Goal: Information Seeking & Learning: Learn about a topic

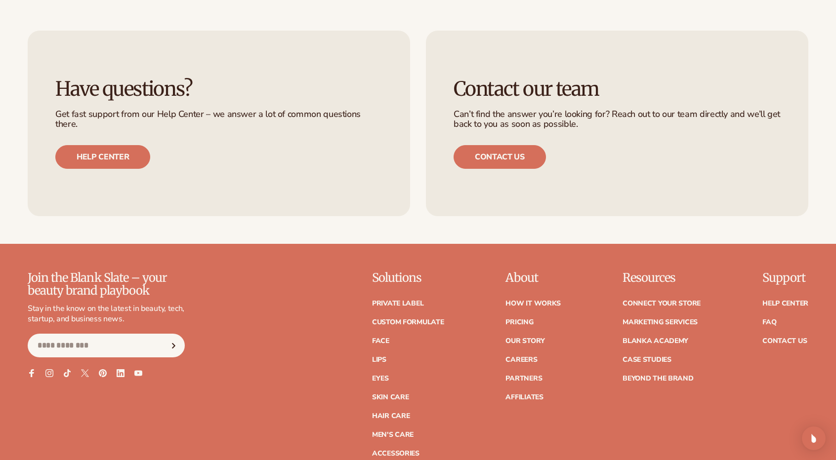
scroll to position [4414, 0]
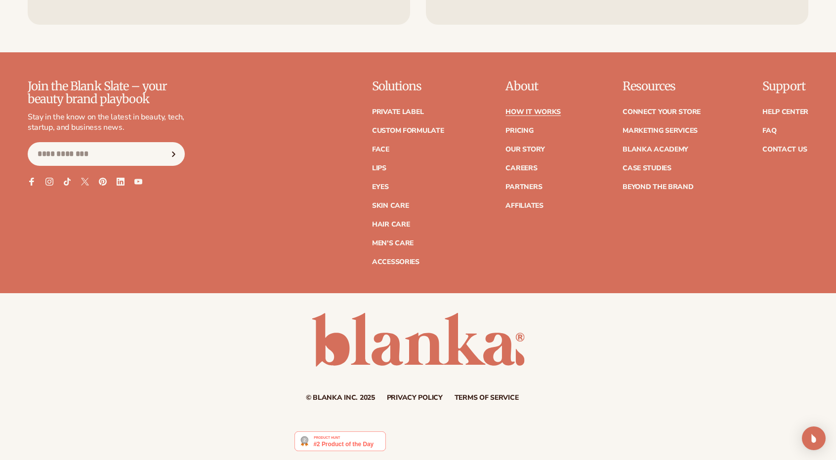
click at [548, 109] on link "How It Works" at bounding box center [532, 112] width 55 height 7
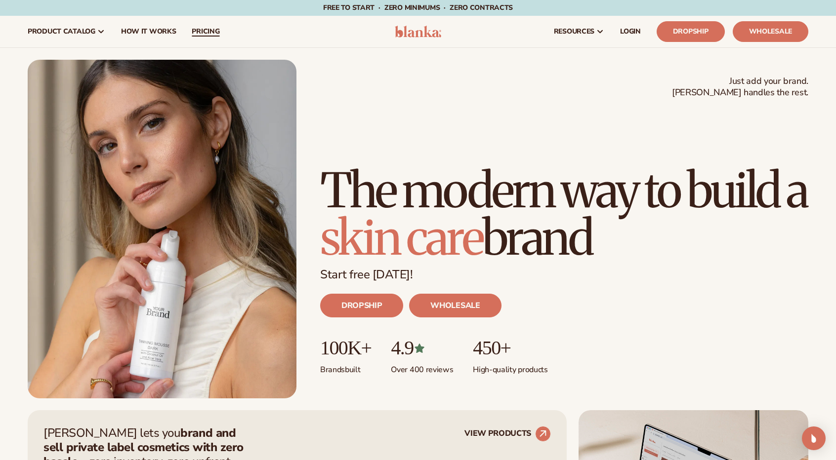
click at [209, 32] on span "pricing" at bounding box center [206, 32] width 28 height 8
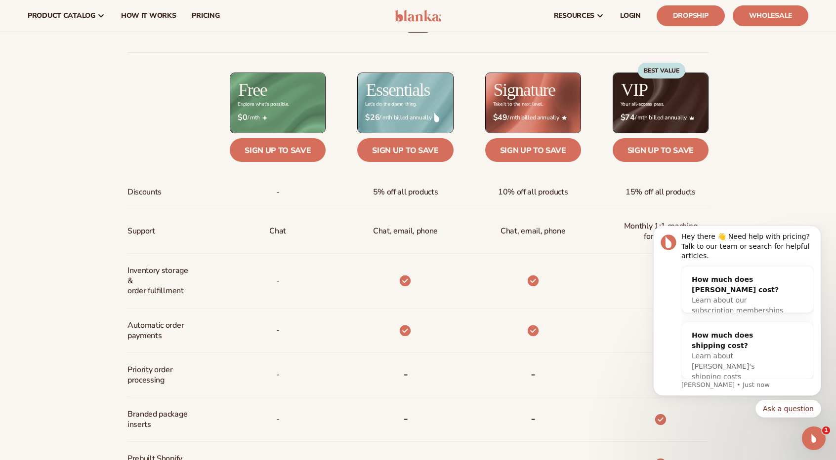
click at [799, 149] on div "Billed Monthly billed Yearly Billed Monthly billed Yearly Discounts Support Inv…" at bounding box center [418, 331] width 836 height 660
click at [815, 169] on div "Billed Monthly billed Yearly Billed Monthly billed Yearly Discounts Support Inv…" at bounding box center [418, 331] width 836 height 660
click at [706, 161] on div "Sign up to save" at bounding box center [644, 150] width 127 height 25
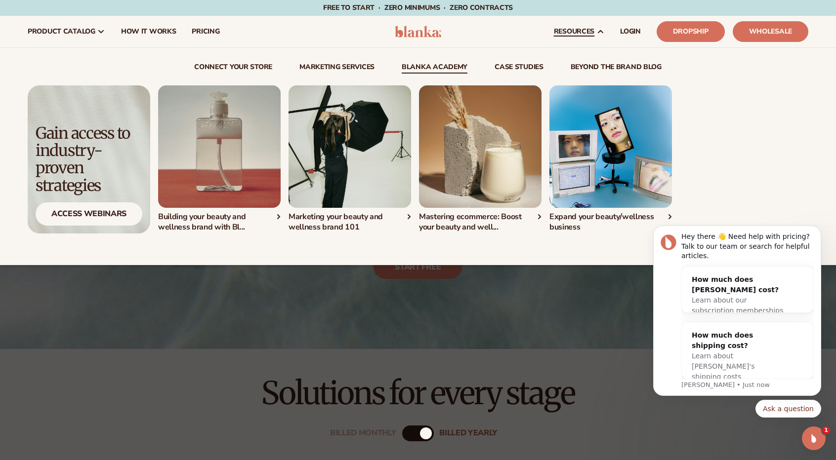
click at [452, 64] on link "Blanka Academy" at bounding box center [435, 69] width 66 height 10
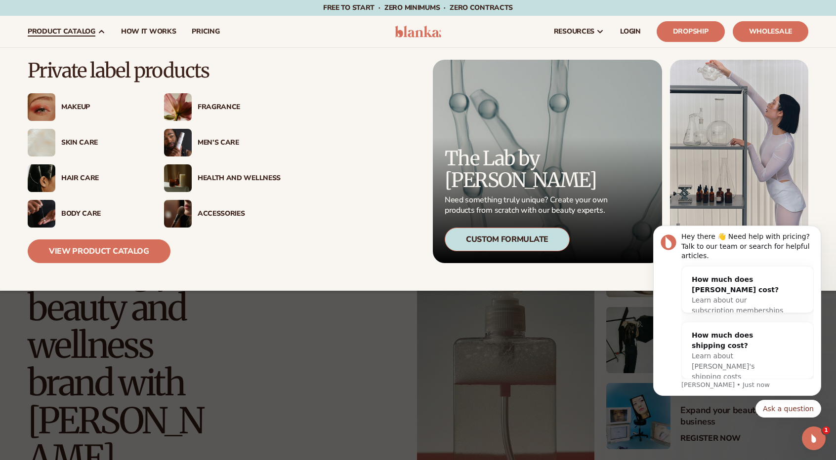
click at [276, 164] on div "Makeup Fragrance" at bounding box center [154, 160] width 253 height 134
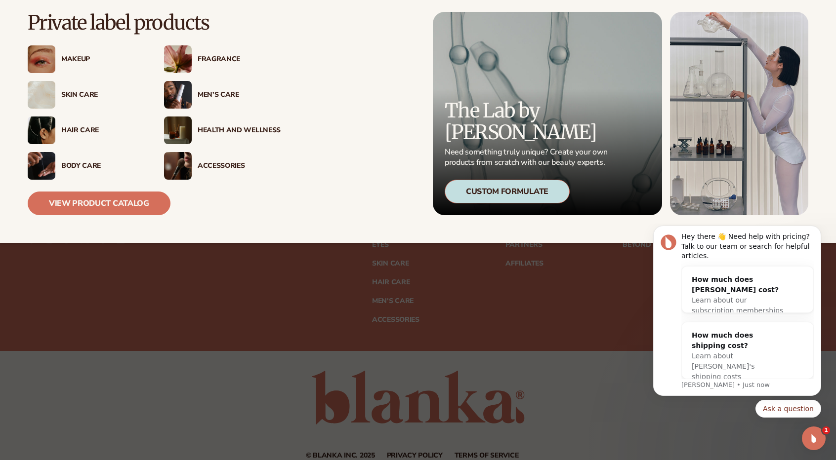
scroll to position [804, 0]
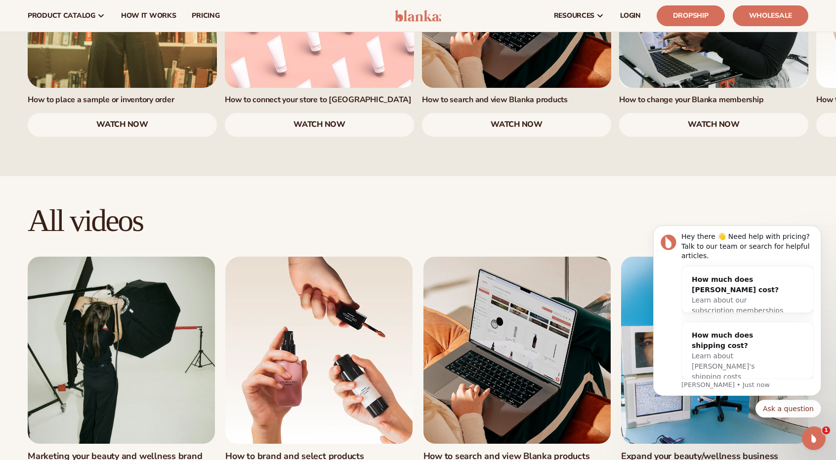
click at [700, 204] on h2 "All videos" at bounding box center [418, 220] width 781 height 33
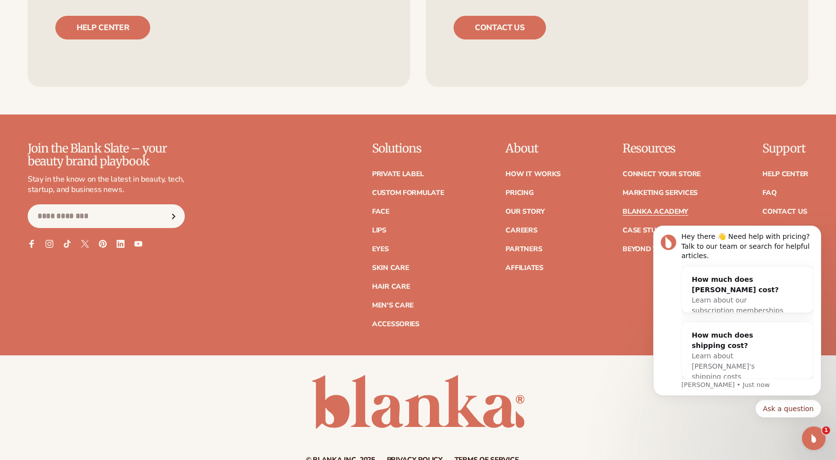
scroll to position [2039, 0]
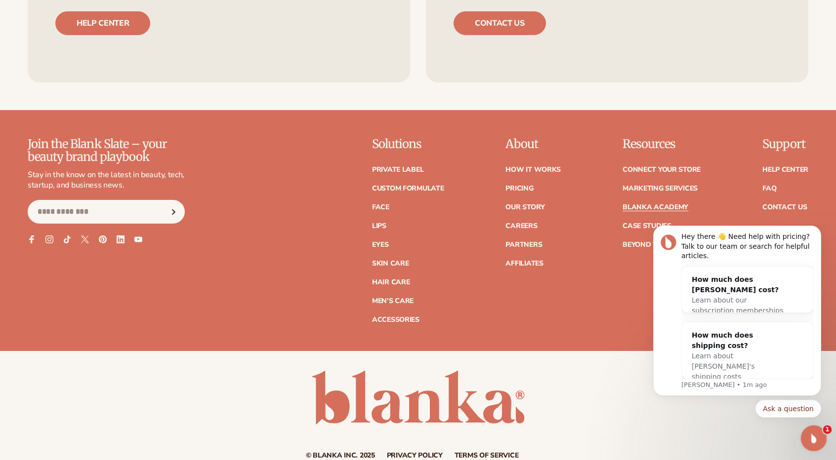
click at [810, 432] on icon "Open Intercom Messenger" at bounding box center [812, 437] width 16 height 16
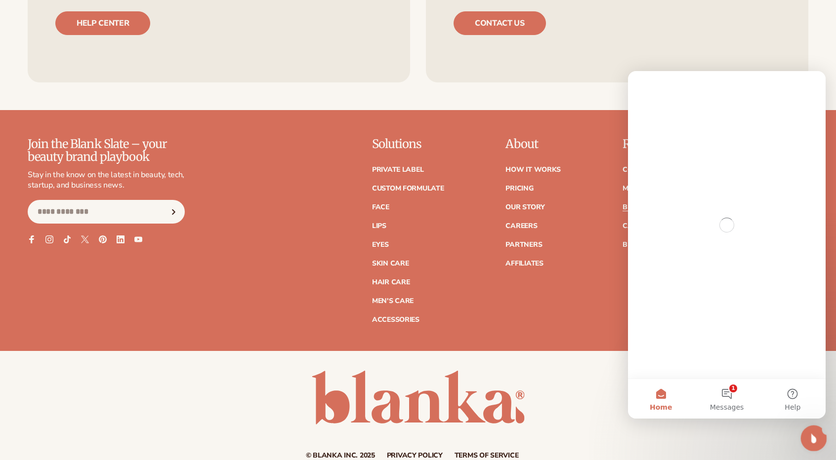
scroll to position [0, 0]
